Goal: Information Seeking & Learning: Learn about a topic

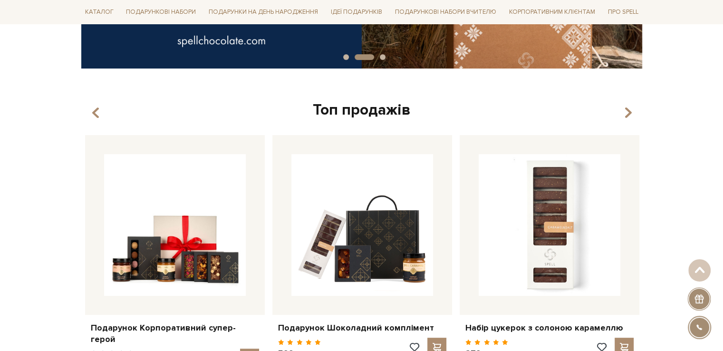
scroll to position [333, 0]
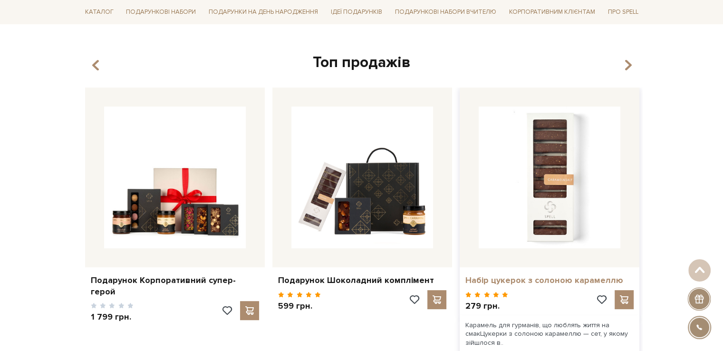
click at [548, 281] on link "Набір цукерок з солоною карамеллю" at bounding box center [549, 280] width 168 height 11
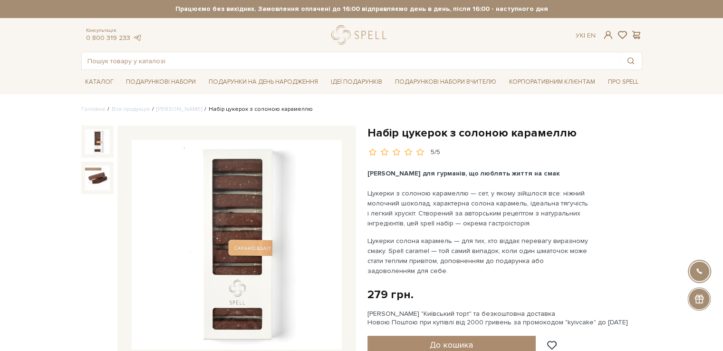
drag, startPoint x: 81, startPoint y: 171, endPoint x: 86, endPoint y: 174, distance: 5.4
click at [86, 174] on div at bounding box center [97, 178] width 32 height 32
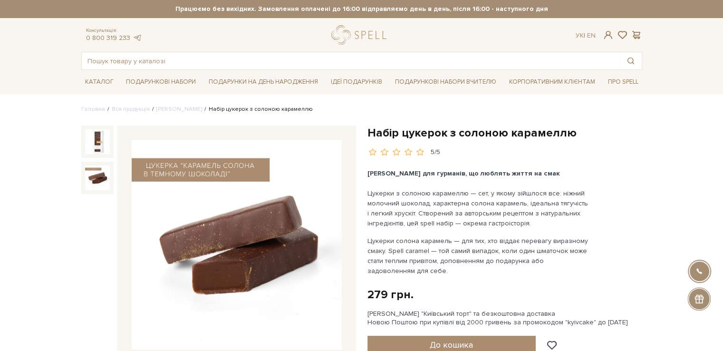
click at [87, 175] on img at bounding box center [97, 177] width 25 height 25
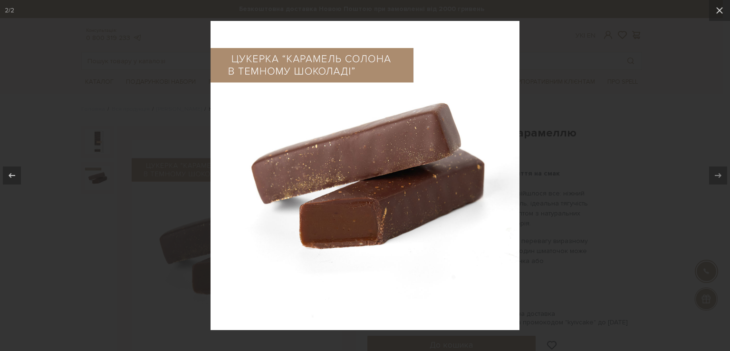
drag, startPoint x: 726, startPoint y: 14, endPoint x: 703, endPoint y: 19, distance: 23.0
click at [722, 15] on button at bounding box center [719, 10] width 21 height 21
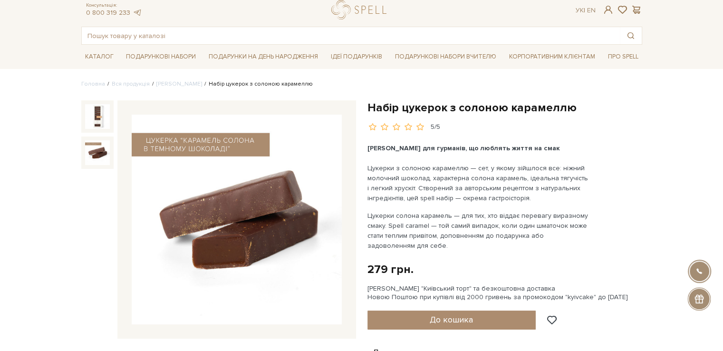
scroll to position [48, 0]
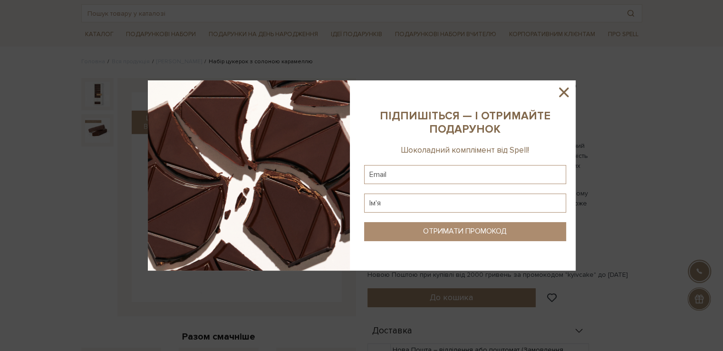
click at [558, 90] on icon at bounding box center [563, 92] width 16 height 16
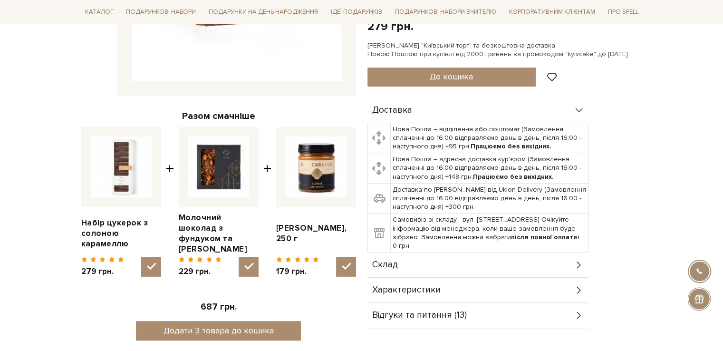
scroll to position [285, 0]
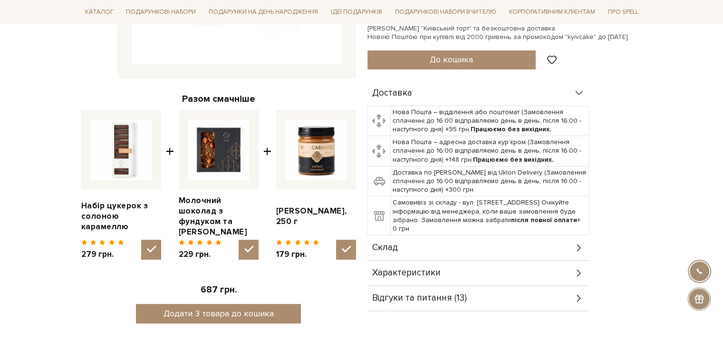
click at [583, 246] on div "Склад" at bounding box center [477, 247] width 221 height 25
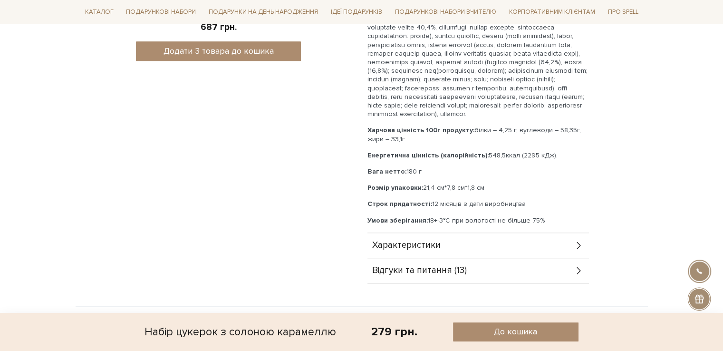
scroll to position [570, 0]
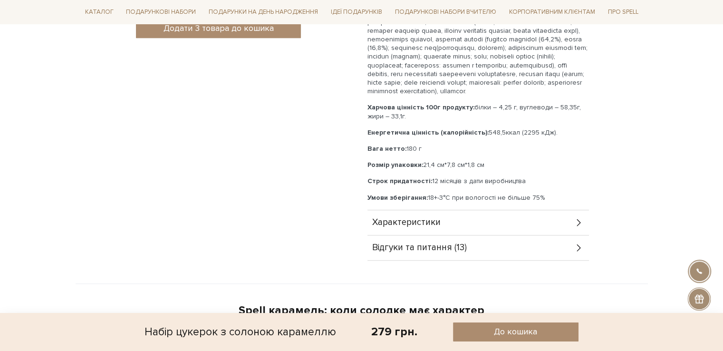
click at [572, 227] on div "Характеристики" at bounding box center [477, 222] width 221 height 25
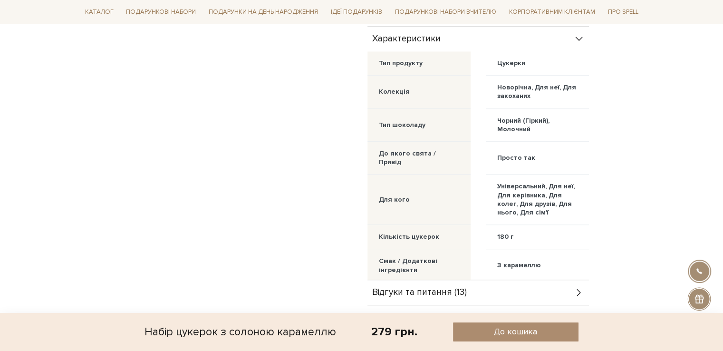
scroll to position [808, 0]
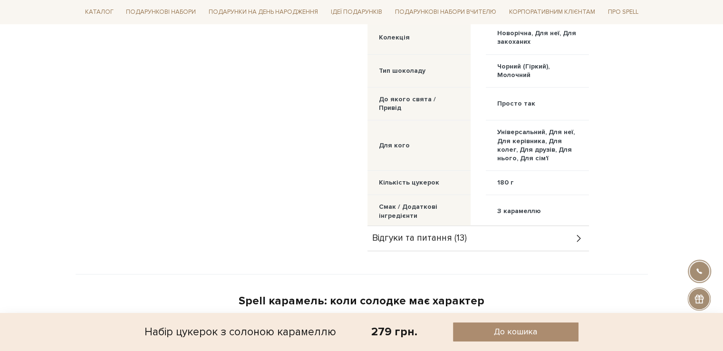
click at [572, 244] on div "Відгуки та питання (13)" at bounding box center [477, 238] width 221 height 25
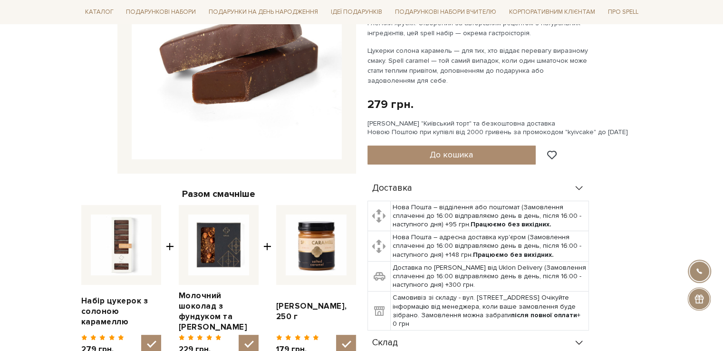
scroll to position [0, 0]
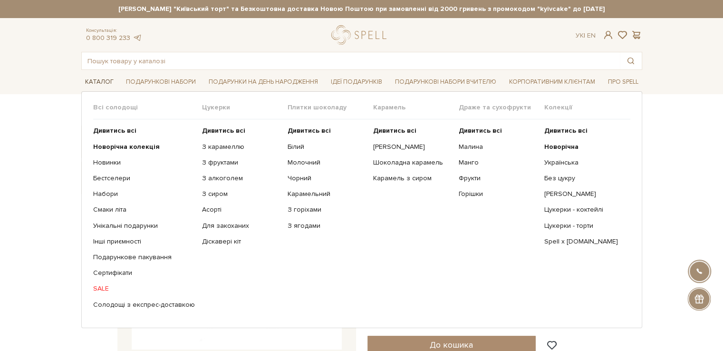
click at [105, 84] on link "Каталог" at bounding box center [99, 82] width 36 height 15
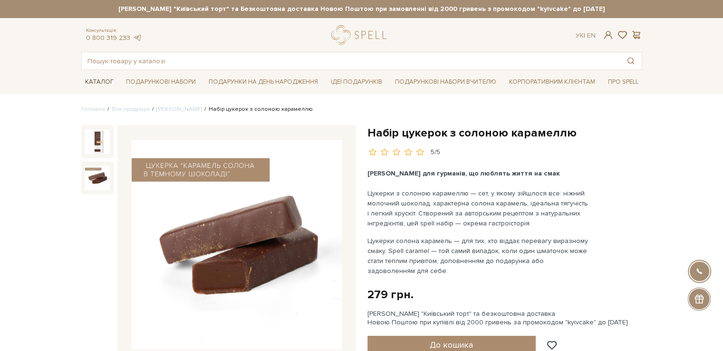
click at [105, 83] on link "Каталог" at bounding box center [99, 82] width 36 height 15
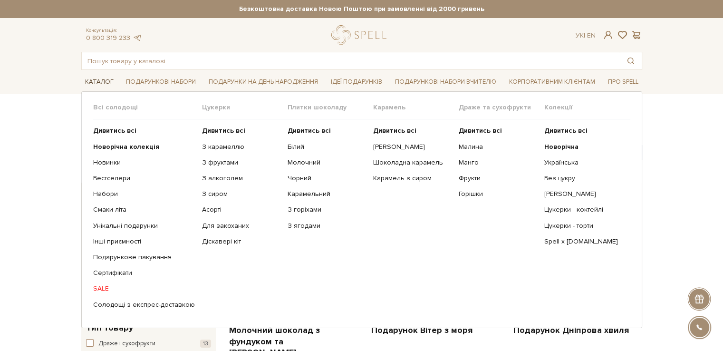
click at [105, 83] on link "Каталог" at bounding box center [99, 82] width 36 height 15
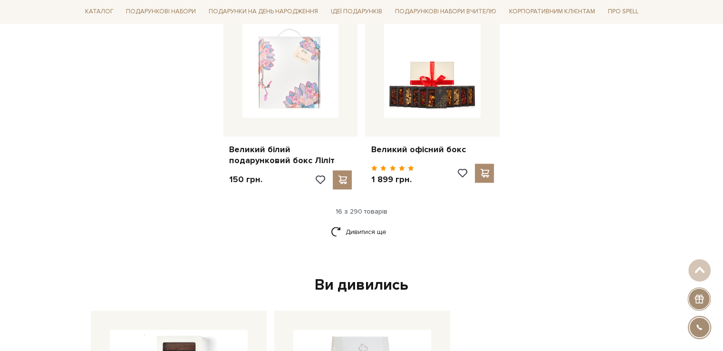
scroll to position [1283, 0]
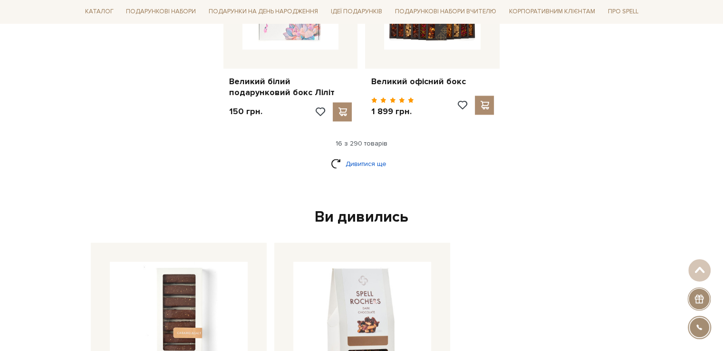
click at [384, 155] on link "Дивитися ще" at bounding box center [362, 163] width 62 height 17
click at [348, 155] on link "Дивитися ще" at bounding box center [362, 163] width 62 height 17
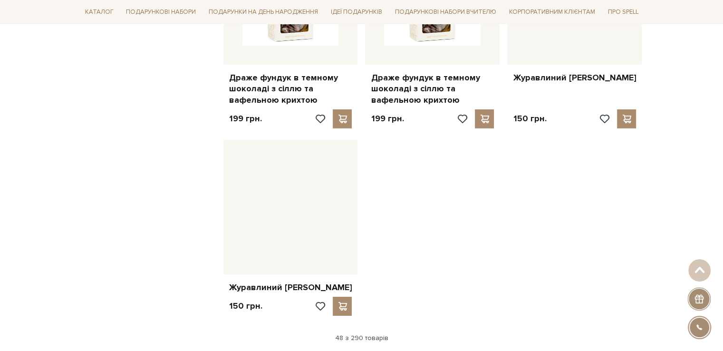
scroll to position [3278, 0]
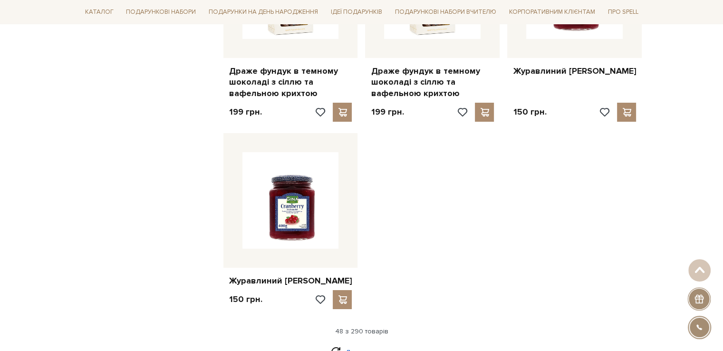
click at [377, 344] on link "Дивитися ще" at bounding box center [362, 352] width 62 height 17
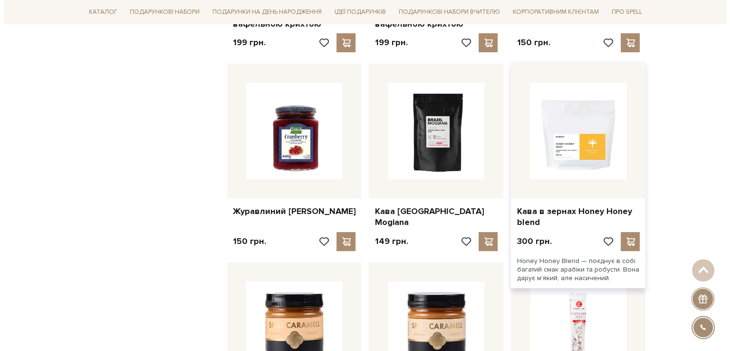
scroll to position [3563, 0]
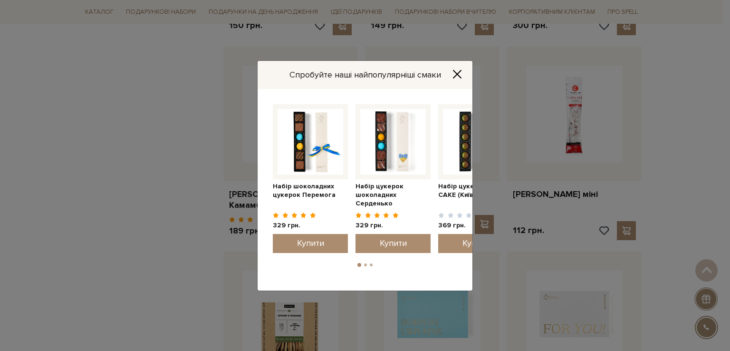
click at [367, 266] on ul "1 2 3" at bounding box center [365, 262] width 192 height 9
click at [366, 264] on button "2" at bounding box center [365, 264] width 3 height 3
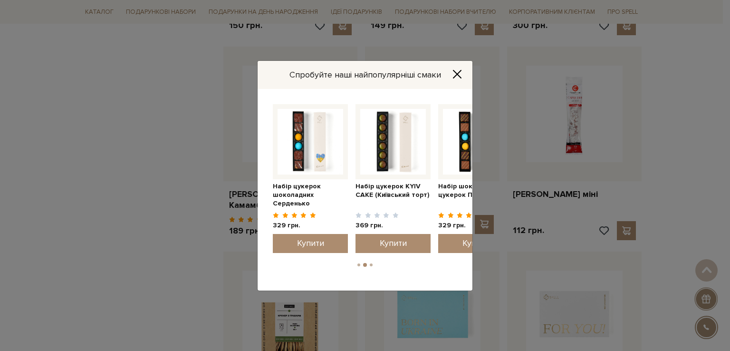
click at [371, 262] on ul "1 2 3" at bounding box center [365, 262] width 192 height 9
click at [372, 263] on ul "1 2 3" at bounding box center [365, 262] width 192 height 9
click at [372, 263] on button "3" at bounding box center [371, 264] width 3 height 3
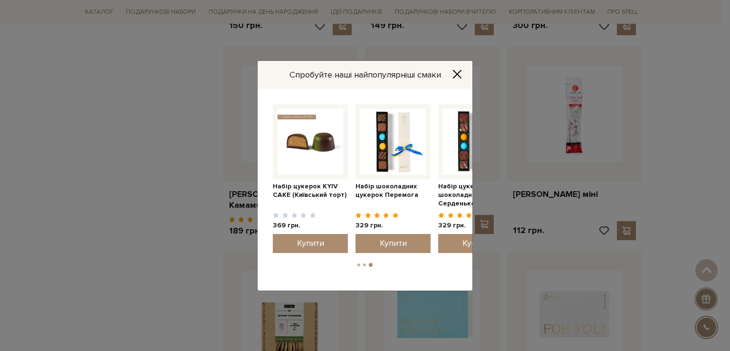
click at [308, 158] on img at bounding box center [310, 142] width 66 height 66
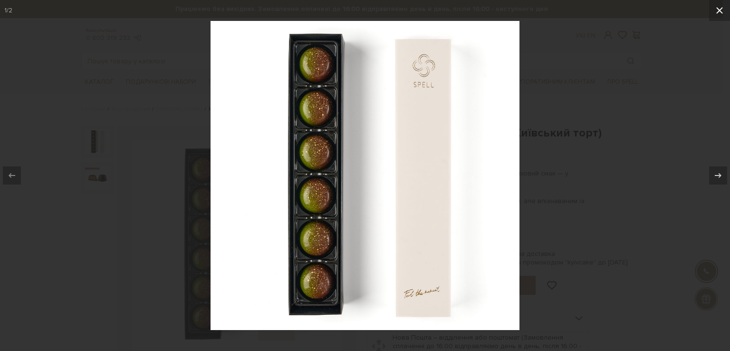
click at [721, 16] on button at bounding box center [719, 10] width 21 height 21
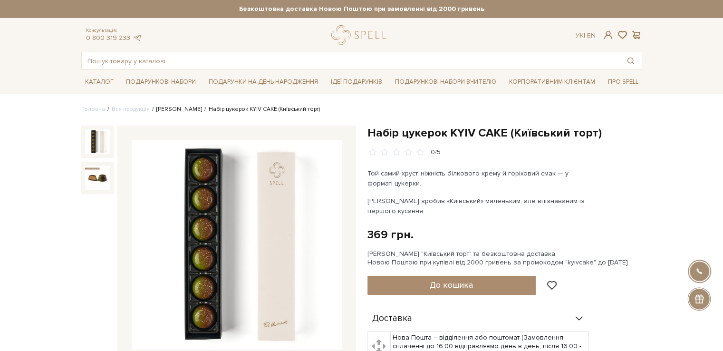
click at [175, 109] on link "Сети цукерок" at bounding box center [179, 108] width 46 height 7
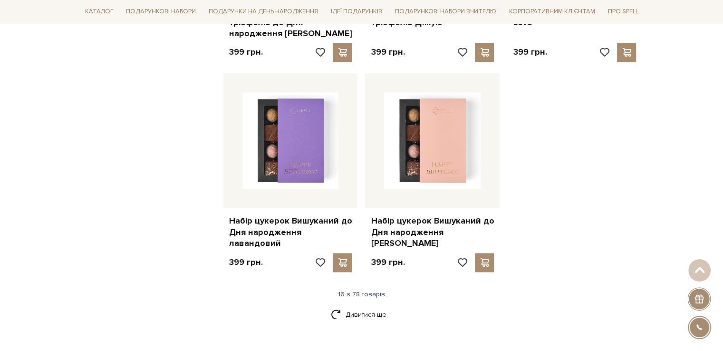
scroll to position [1188, 0]
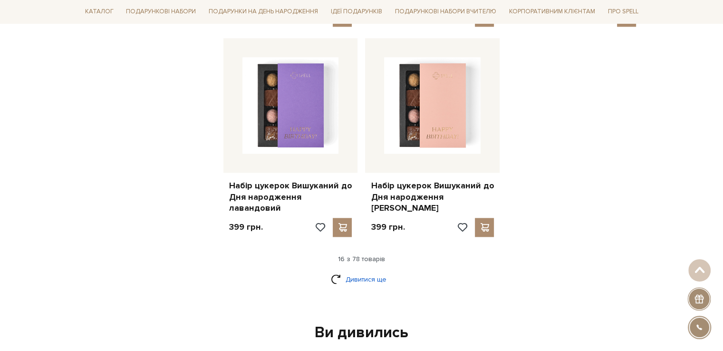
click at [376, 271] on link "Дивитися ще" at bounding box center [362, 279] width 62 height 17
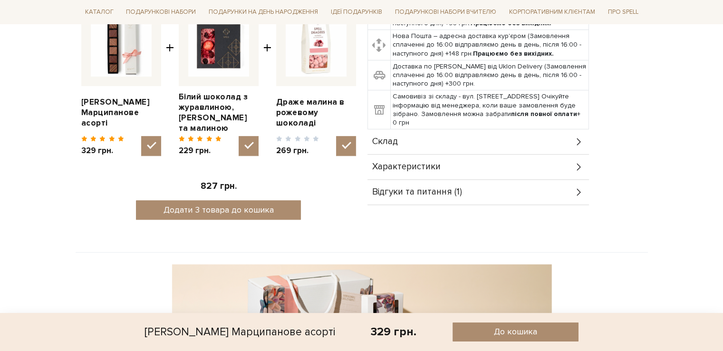
click at [470, 162] on div "Характеристики" at bounding box center [477, 166] width 221 height 25
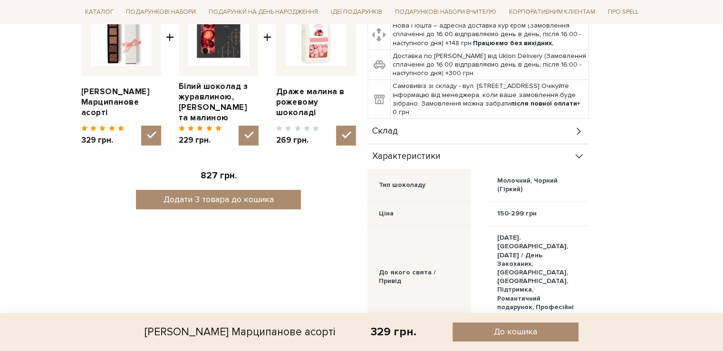
scroll to position [341, 0]
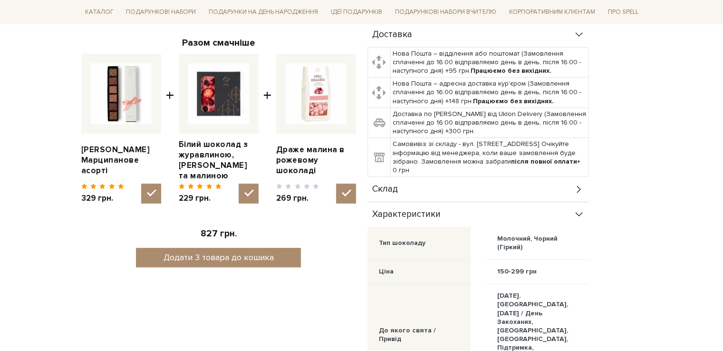
click at [574, 187] on icon at bounding box center [578, 189] width 10 height 10
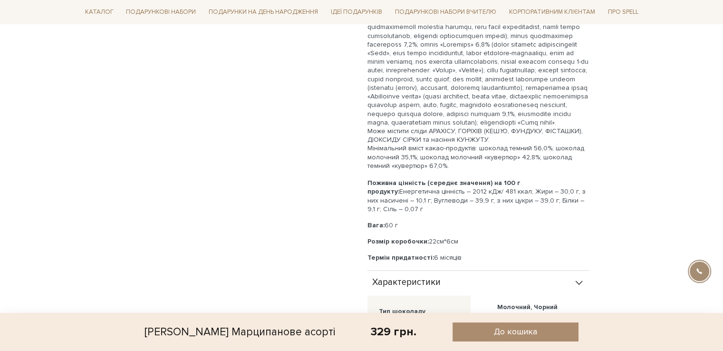
scroll to position [721, 0]
